Goal: Information Seeking & Learning: Learn about a topic

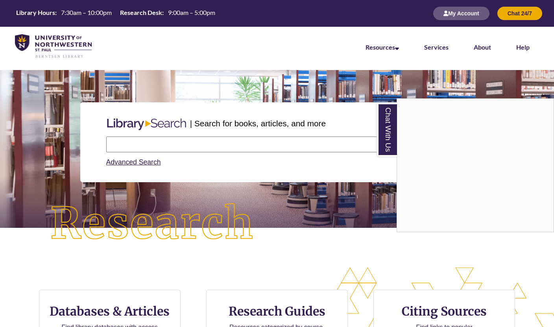
click at [141, 142] on div "Chat With Us" at bounding box center [277, 163] width 554 height 327
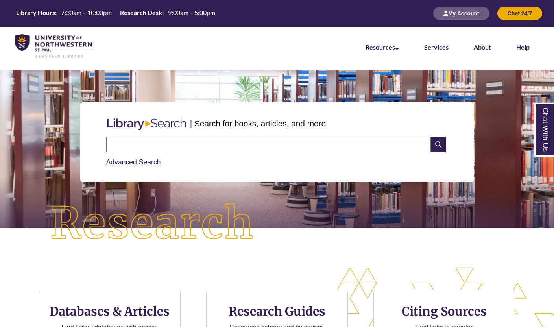
click at [142, 142] on input "text" at bounding box center [268, 145] width 325 height 16
click at [104, 183] on img at bounding box center [152, 224] width 249 height 87
click at [150, 146] on input "text" at bounding box center [268, 145] width 325 height 16
click at [90, 139] on div "| Search for books, articles, and more Search Advanced Search" at bounding box center [276, 142] width 393 height 80
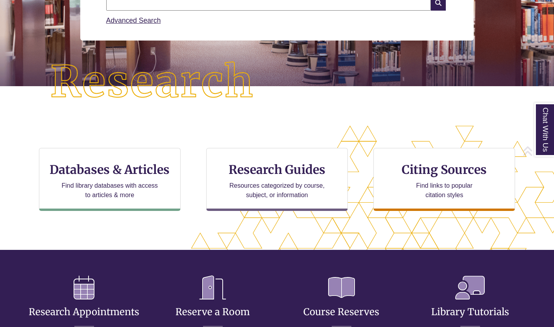
scroll to position [162, 0]
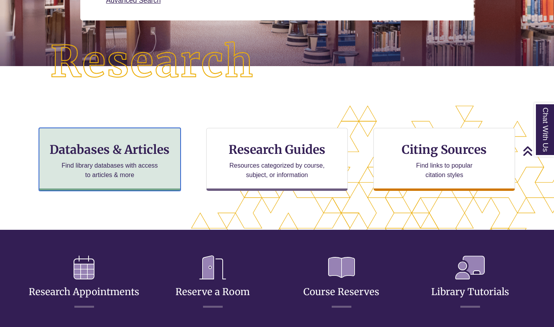
click at [174, 155] on h3 "Databases & Articles" at bounding box center [110, 149] width 128 height 15
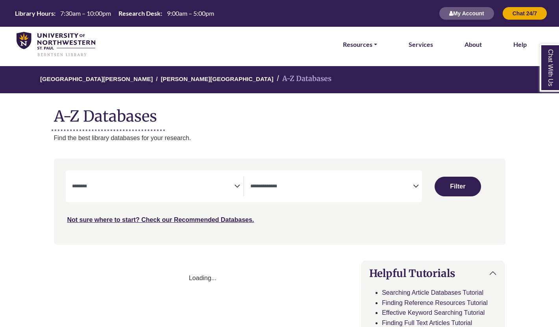
select select "Database Subject Filter"
select select "Database Types Filter"
select select "Database Subject Filter"
select select "Database Types Filter"
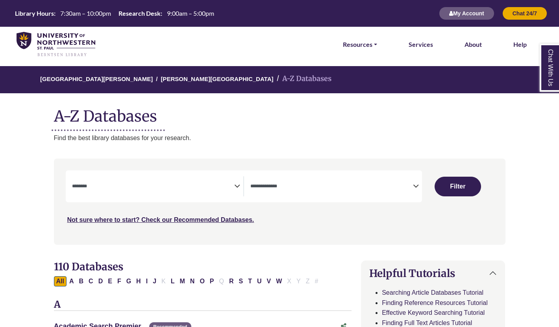
click at [230, 185] on textarea "Search" at bounding box center [153, 187] width 163 height 6
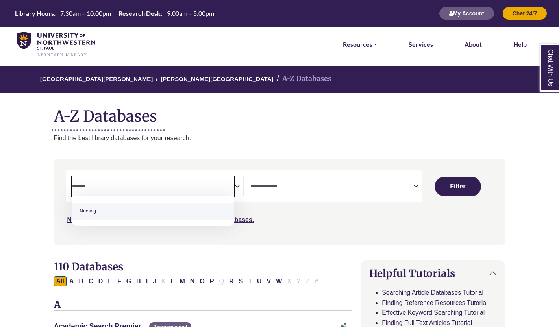
type textarea "*******"
select select "*****"
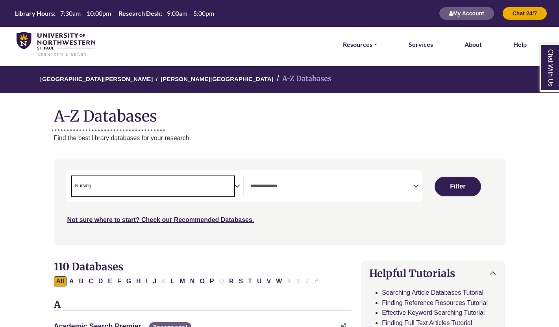
scroll to position [261, 0]
click at [253, 127] on div "[GEOGRAPHIC_DATA][PERSON_NAME] A-Z Databases A-Z Databases Find the best librar…" at bounding box center [279, 104] width 475 height 77
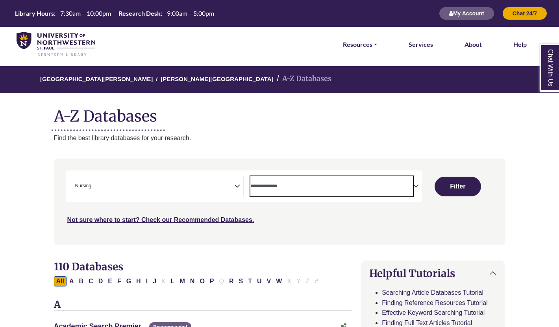
click at [331, 185] on textarea "Search" at bounding box center [331, 187] width 163 height 6
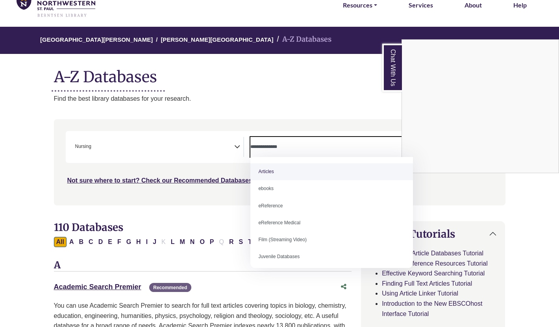
scroll to position [41, 0]
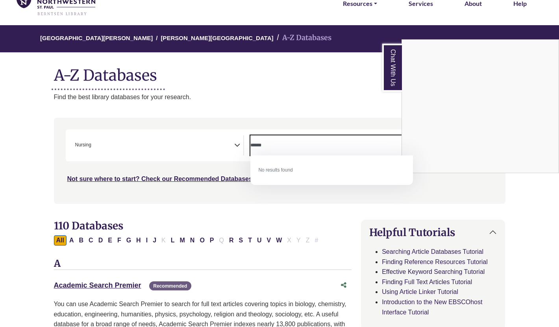
type textarea "******"
click at [364, 91] on div "Chat With Us" at bounding box center [279, 163] width 559 height 327
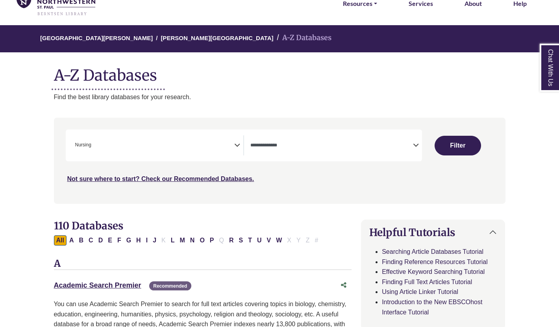
click at [414, 146] on icon "Search filters" at bounding box center [416, 144] width 6 height 12
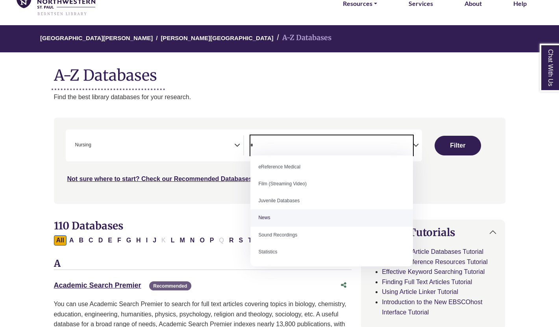
scroll to position [0, 0]
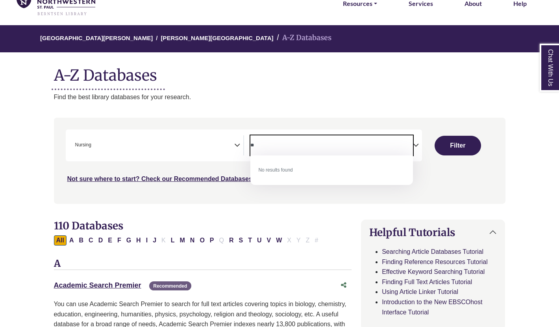
type textarea "*"
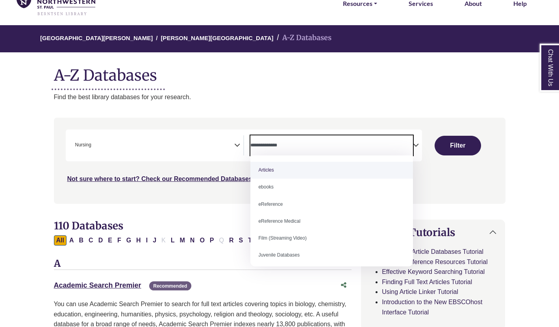
click at [285, 65] on h1 "A-Z Databases" at bounding box center [279, 72] width 451 height 24
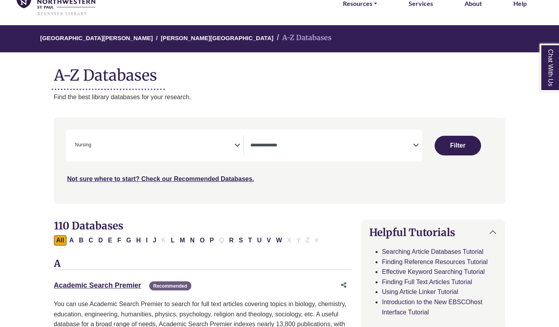
click at [416, 146] on icon "Search filters" at bounding box center [416, 144] width 6 height 12
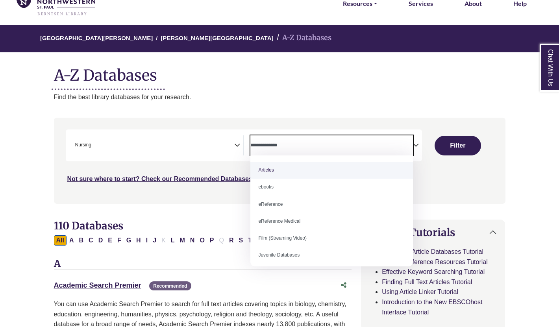
select select "*****"
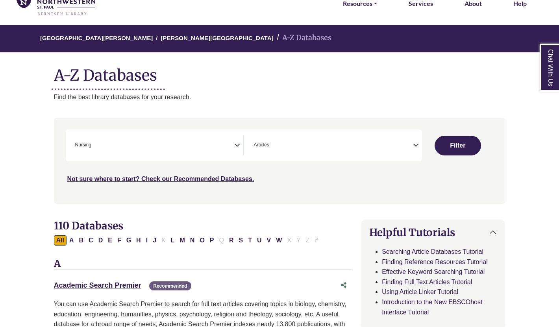
click at [414, 144] on icon "Search filters" at bounding box center [416, 144] width 6 height 12
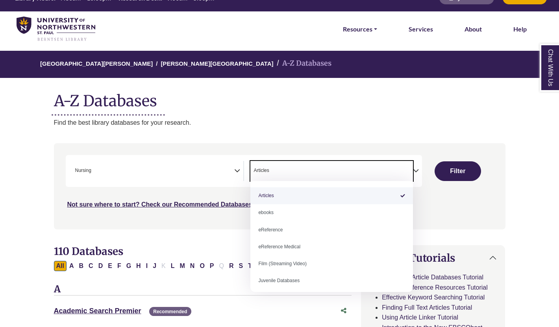
scroll to position [1, 0]
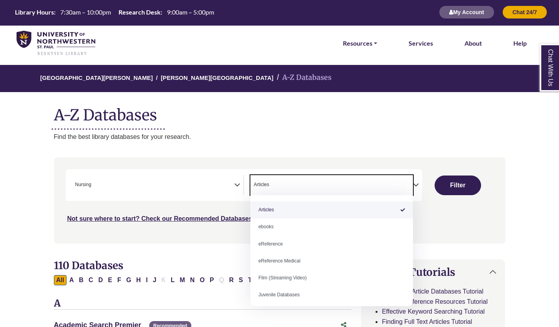
click at [336, 187] on span "× Articles" at bounding box center [331, 185] width 163 height 20
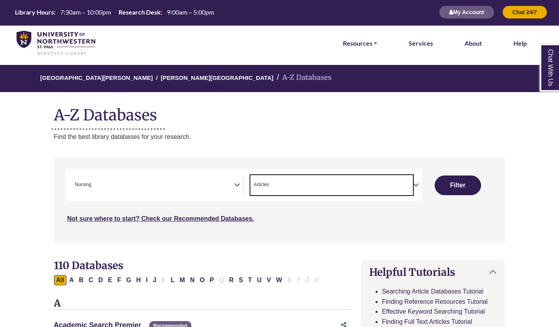
drag, startPoint x: 274, startPoint y: 183, endPoint x: 243, endPoint y: 183, distance: 30.7
click at [243, 183] on div "**********" at bounding box center [244, 185] width 357 height 32
select select "Database Types Filter"
type textarea "*"
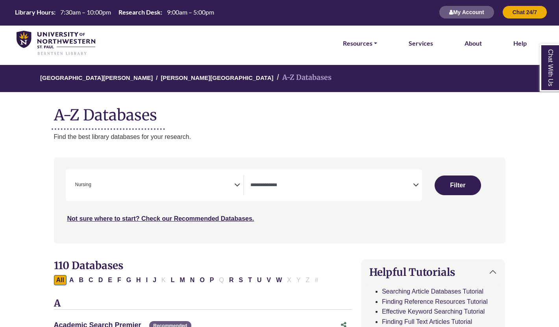
click at [456, 183] on button "Filter" at bounding box center [457, 185] width 46 height 20
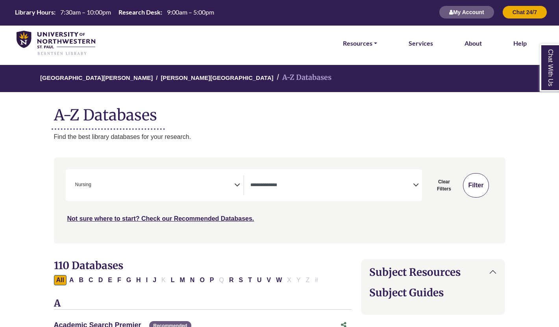
select select "Database Types Filter"
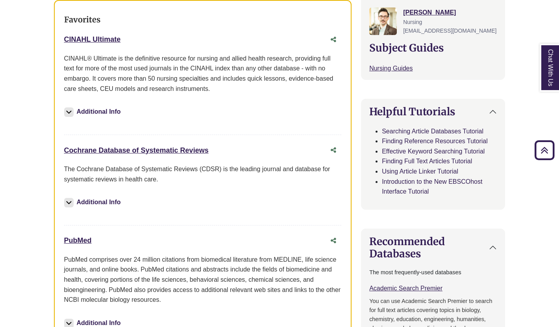
scroll to position [304, 0]
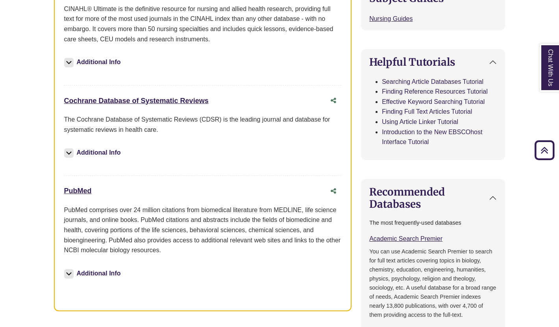
scroll to position [345, 0]
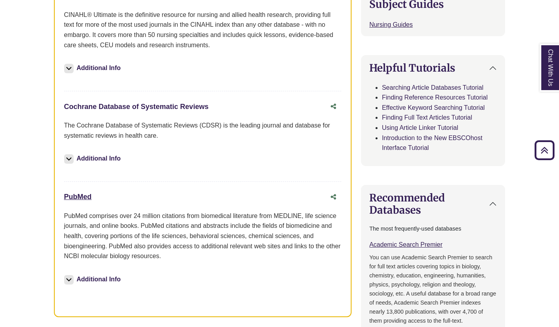
click at [103, 109] on link "Cochrane Database of Systematic Reviews This link opens in a new window" at bounding box center [136, 107] width 144 height 8
click at [81, 200] on link "PubMed This link opens in a new window" at bounding box center [78, 197] width 28 height 8
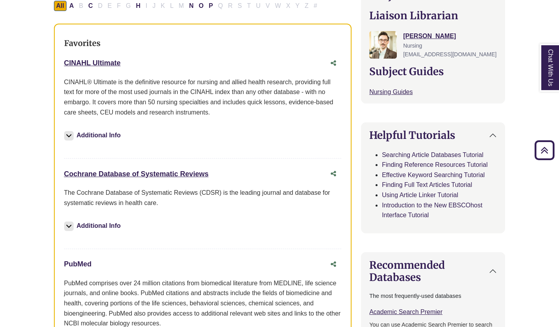
scroll to position [278, 0]
click at [110, 62] on link "CINAHL Ultimate This link opens in a new window" at bounding box center [92, 63] width 57 height 8
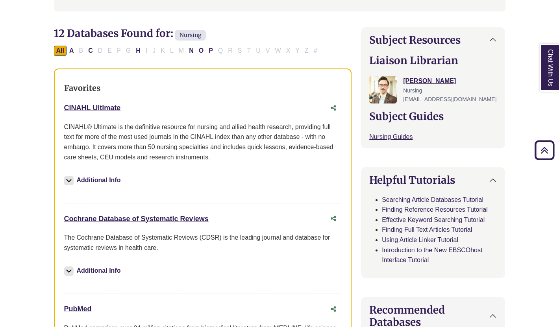
scroll to position [220, 0]
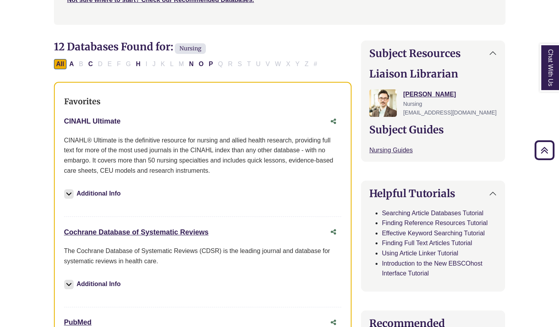
click at [90, 122] on link "CINAHL Ultimate This link opens in a new window" at bounding box center [92, 121] width 57 height 8
click at [115, 122] on link "CINAHL Ultimate This link opens in a new window" at bounding box center [92, 121] width 57 height 8
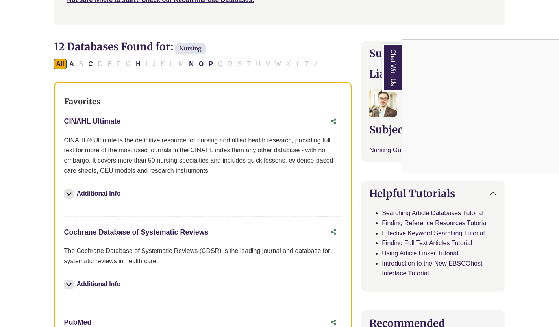
click at [132, 233] on div "Chat With Us" at bounding box center [279, 163] width 559 height 327
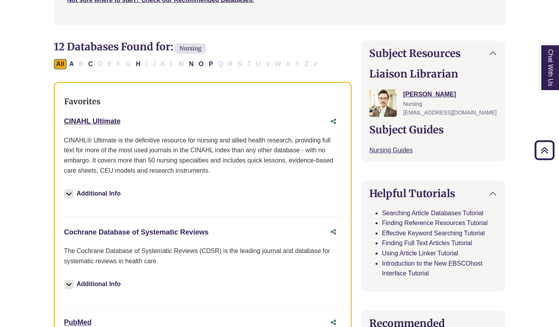
click at [132, 233] on link "Cochrane Database of Systematic Reviews This link opens in a new window" at bounding box center [136, 232] width 144 height 8
